Goal: Information Seeking & Learning: Learn about a topic

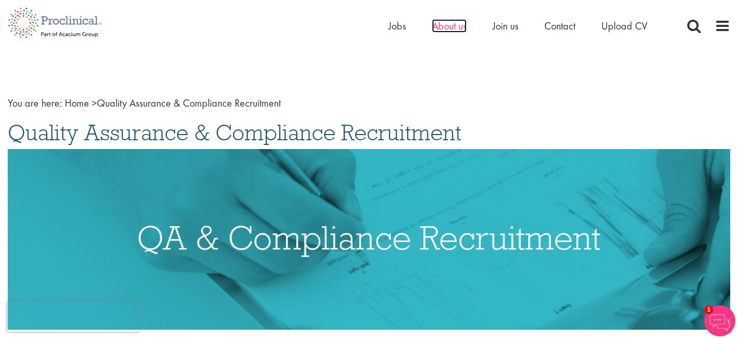
click at [447, 26] on span "About us" at bounding box center [449, 25] width 35 height 13
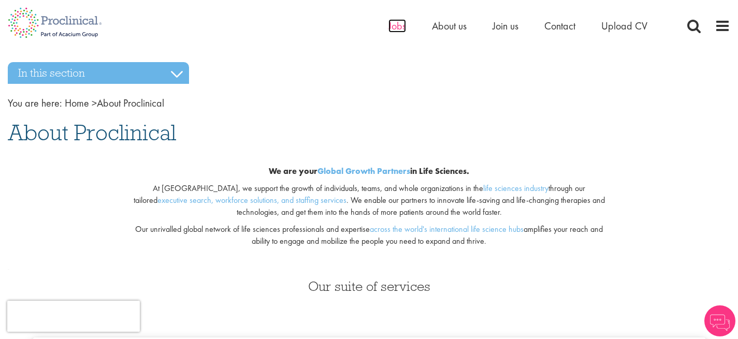
click at [394, 27] on span "Jobs" at bounding box center [398, 25] width 18 height 13
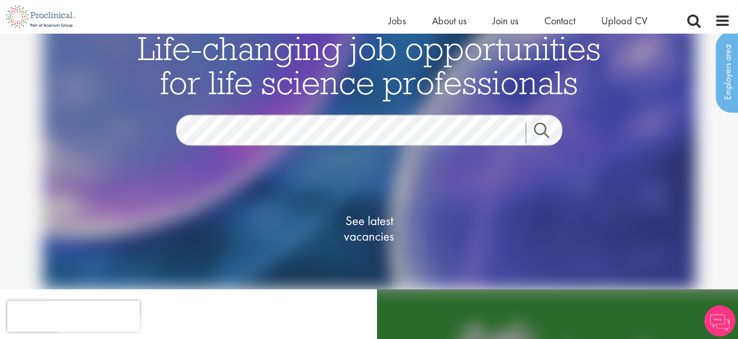
scroll to position [32, 0]
click at [287, 151] on div "See latest vacancies" at bounding box center [369, 218] width 503 height 144
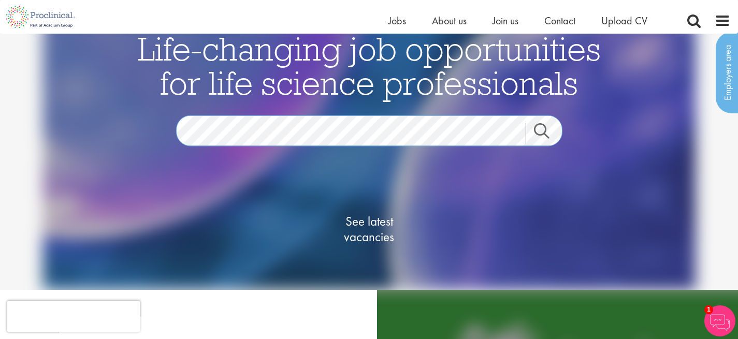
scroll to position [0, 0]
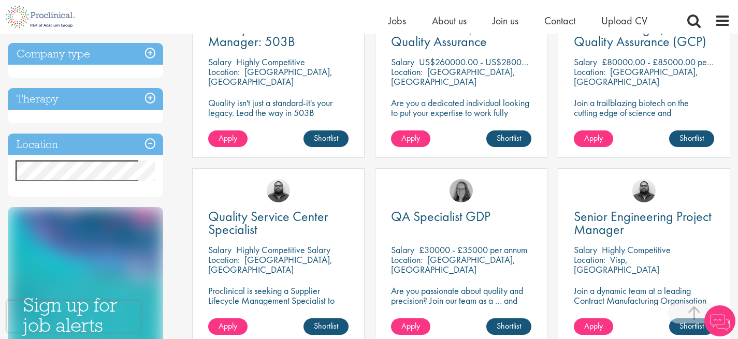
scroll to position [251, 0]
